Goal: Task Accomplishment & Management: Manage account settings

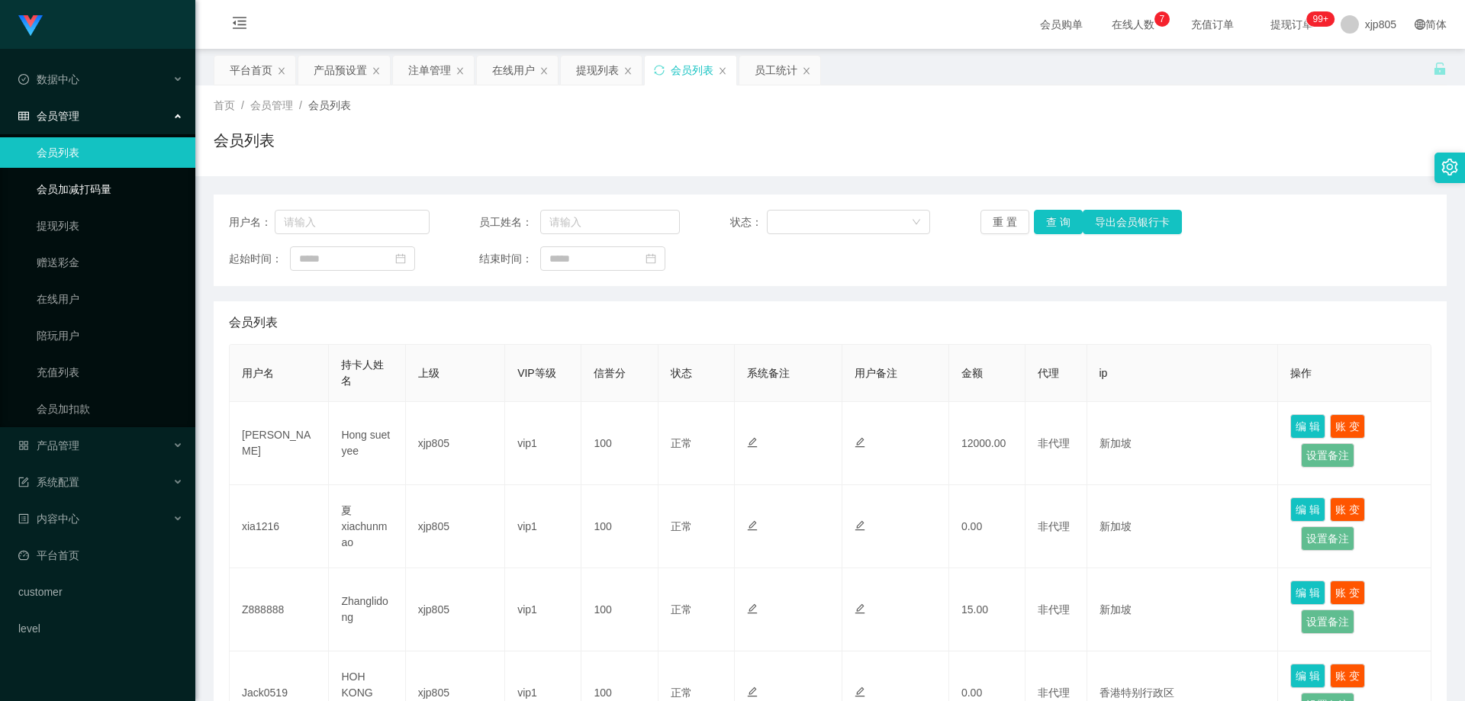
scroll to position [458, 0]
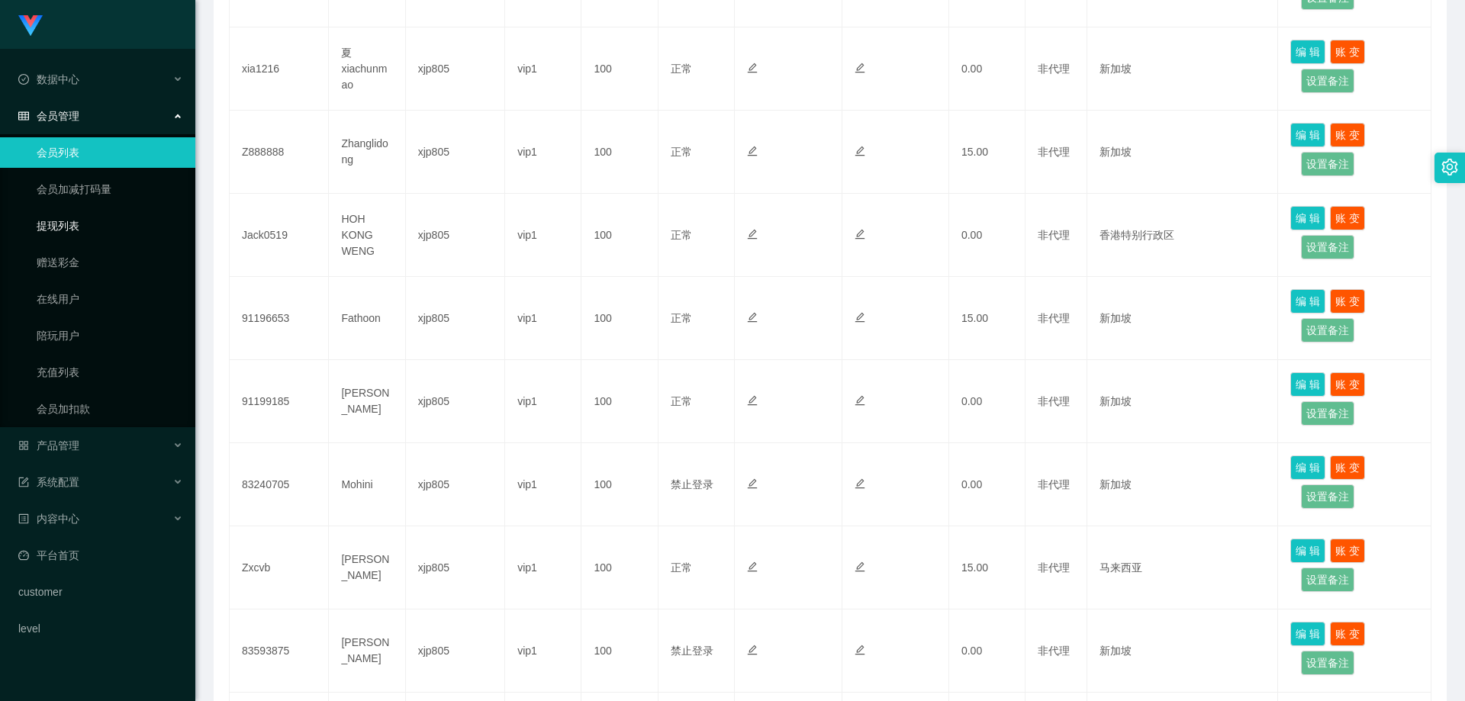
click at [44, 229] on link "提现列表" at bounding box center [110, 226] width 147 height 31
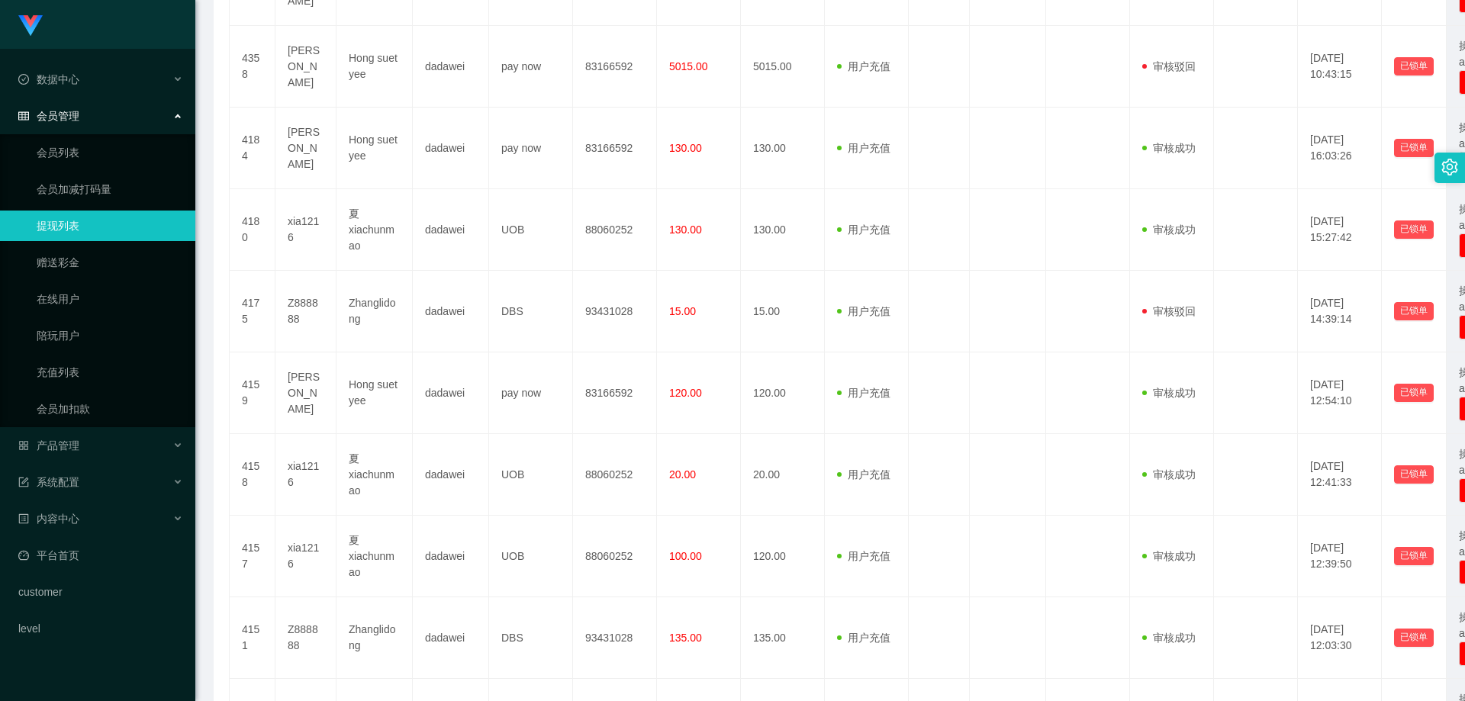
scroll to position [637, 0]
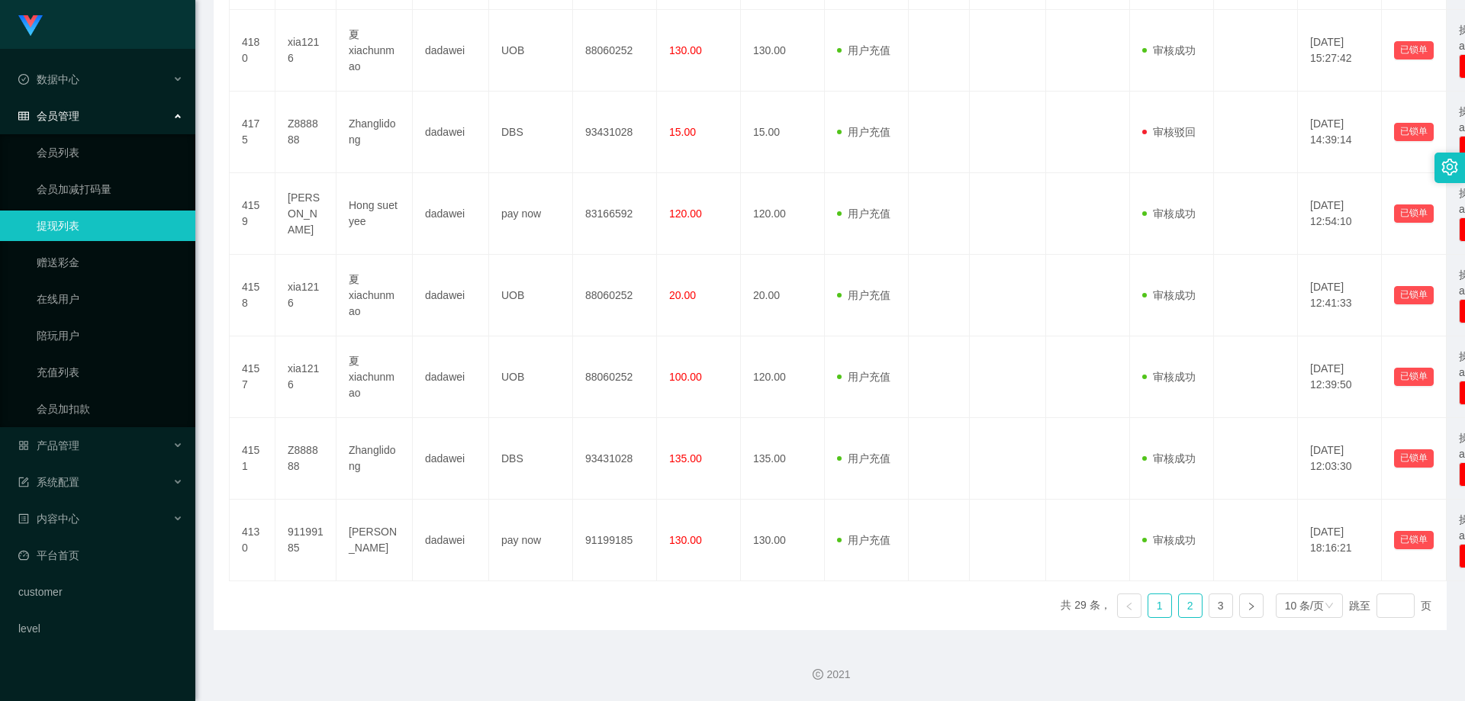
click at [1182, 607] on link "2" at bounding box center [1190, 605] width 23 height 23
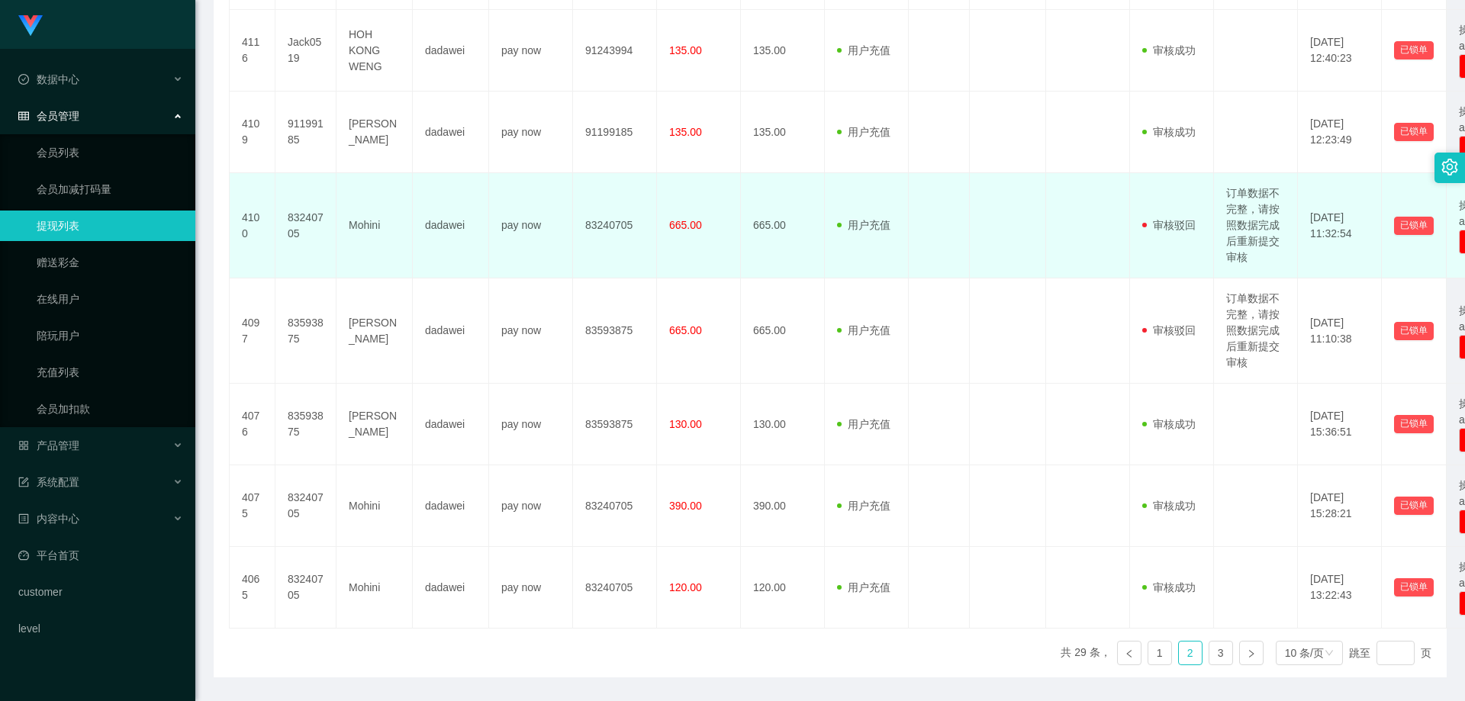
drag, startPoint x: 1245, startPoint y: 219, endPoint x: 1194, endPoint y: 209, distance: 51.3
click at [964, 181] on td at bounding box center [939, 225] width 61 height 105
drag, startPoint x: 1237, startPoint y: 228, endPoint x: 1226, endPoint y: 199, distance: 31.2
click at [1225, 199] on td "订单数据不完整，请按照数据完成后重新提交审核" at bounding box center [1256, 225] width 84 height 105
copy td "订单数据不完整，请按照数据完成后重新提交审核"
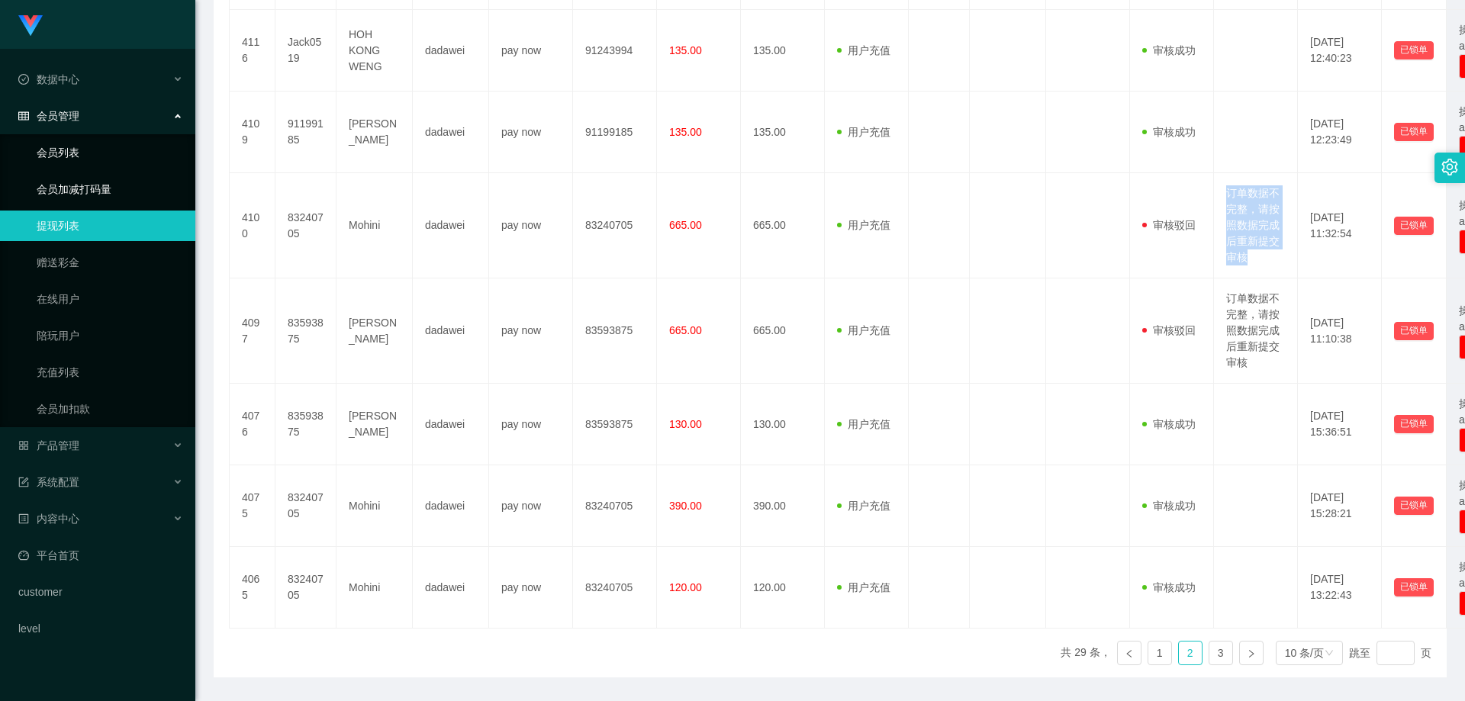
click at [66, 161] on link "会员列表" at bounding box center [110, 152] width 147 height 31
